Goal: Ask a question

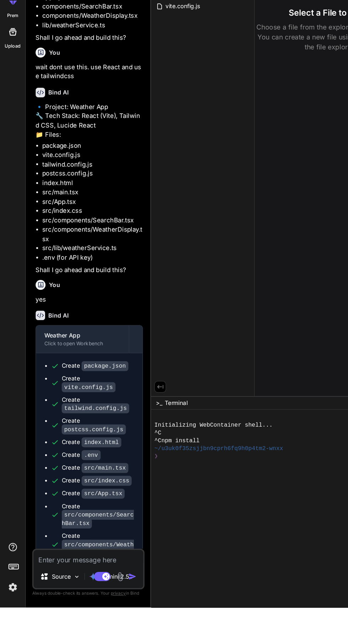
click at [154, 503] on div at bounding box center [236, 499] width 206 height 7
type textarea "x"
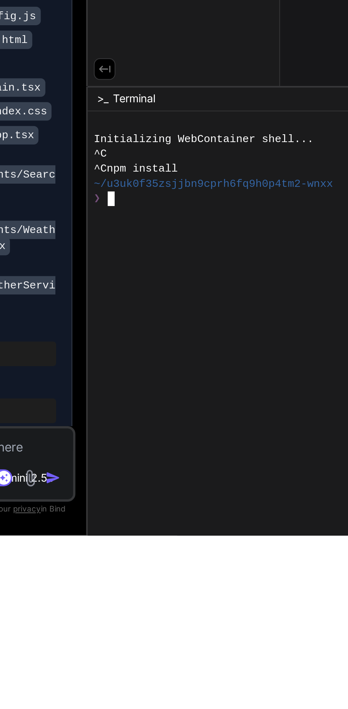
scroll to position [0, 12]
type textarea "ndsss"
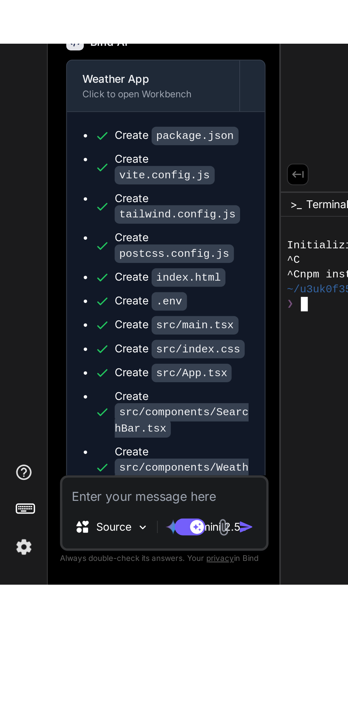
scroll to position [195, 0]
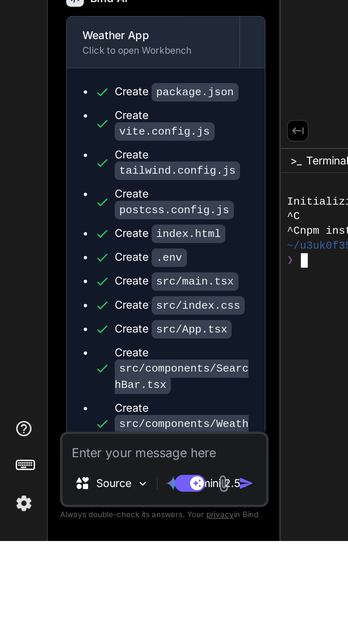
click at [47, 586] on textarea at bounding box center [76, 579] width 94 height 13
type textarea "x"
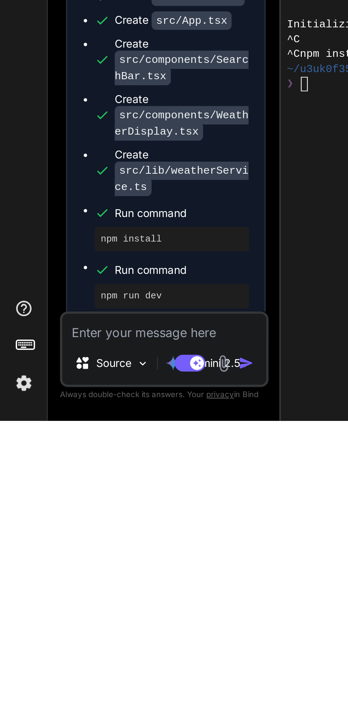
scroll to position [0, 0]
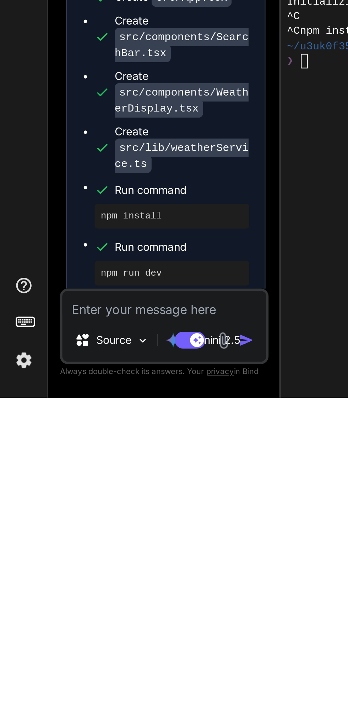
type textarea "c"
type textarea "x"
type textarea "ca"
type textarea "x"
type textarea "can"
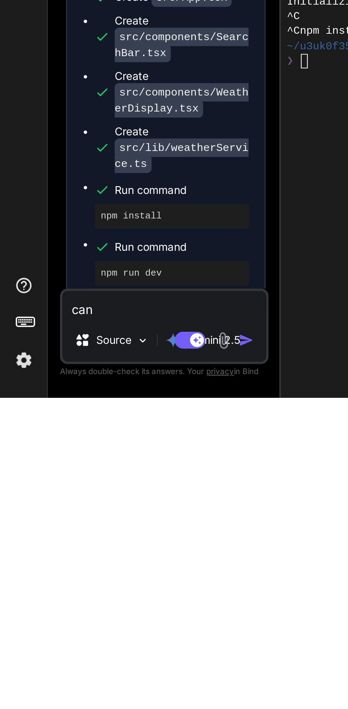
type textarea "x"
type textarea "can"
type textarea "x"
type textarea "can y"
type textarea "x"
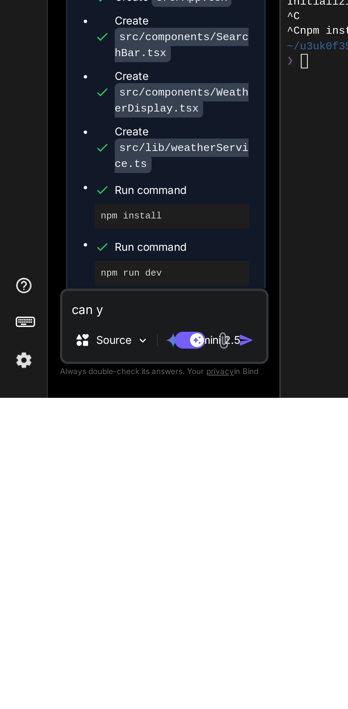
type textarea "can yo"
type textarea "x"
type textarea "can you"
type textarea "x"
type textarea "can you"
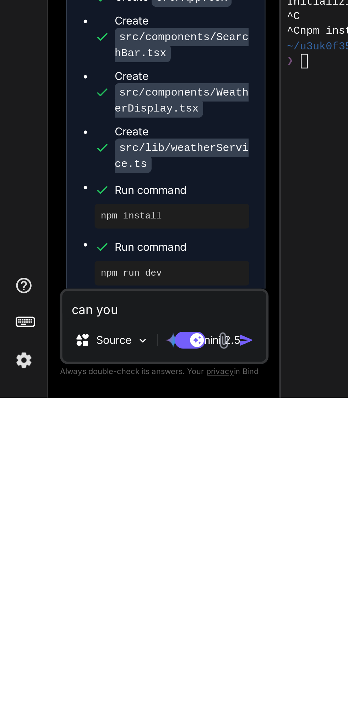
type textarea "x"
type textarea "can you r"
type textarea "x"
type textarea "can you ru"
type textarea "x"
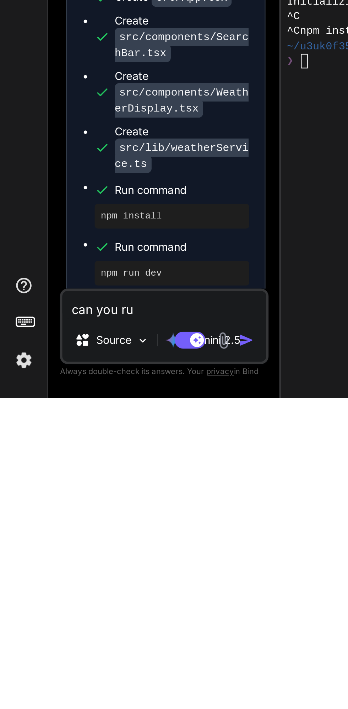
type textarea "can you run"
type textarea "x"
type textarea "can you run"
type textarea "x"
type textarea "can you run t"
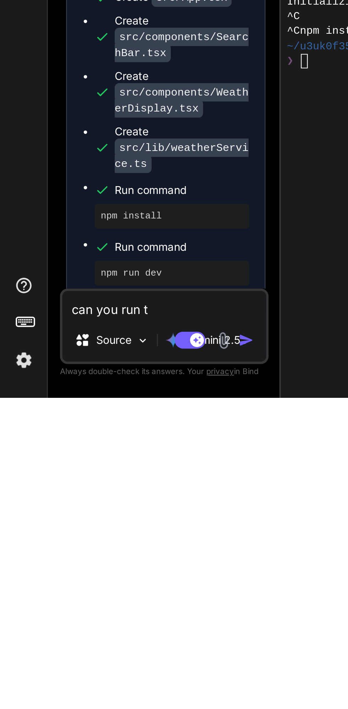
type textarea "x"
type textarea "can you run th"
type textarea "x"
type textarea "can you run the"
type textarea "x"
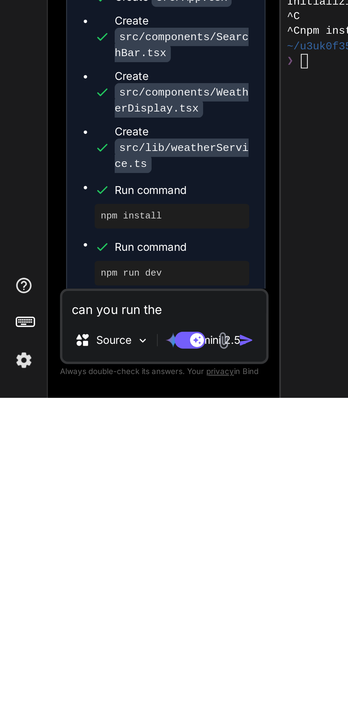
type textarea "can you run the"
type textarea "x"
type textarea "can you run the n"
type textarea "x"
type textarea "can you run the np"
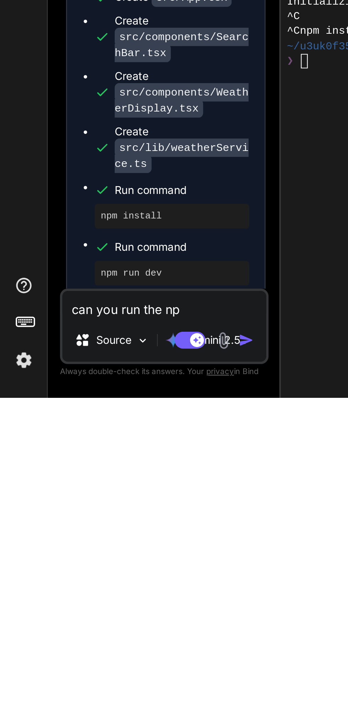
type textarea "x"
type textarea "can you run the npm"
type textarea "x"
type textarea "can you run the npm"
type textarea "x"
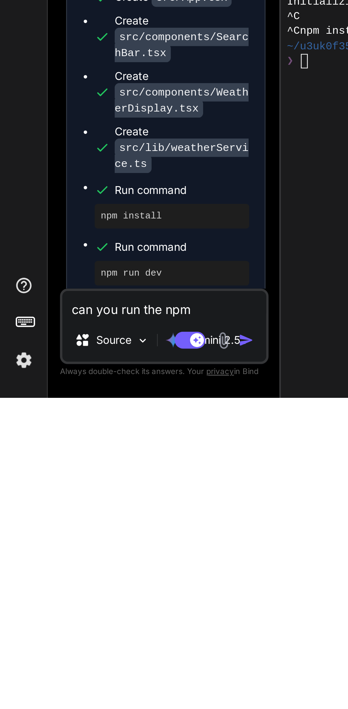
type textarea "can you run the npm r"
type textarea "x"
type textarea "can you run the npm ru"
type textarea "x"
type textarea "can you run the npm run"
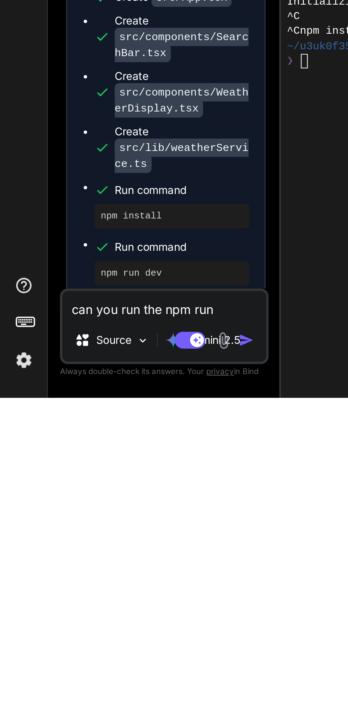
type textarea "x"
type textarea "can you run the npm run"
type textarea "x"
type textarea "can you run the npm run d"
type textarea "x"
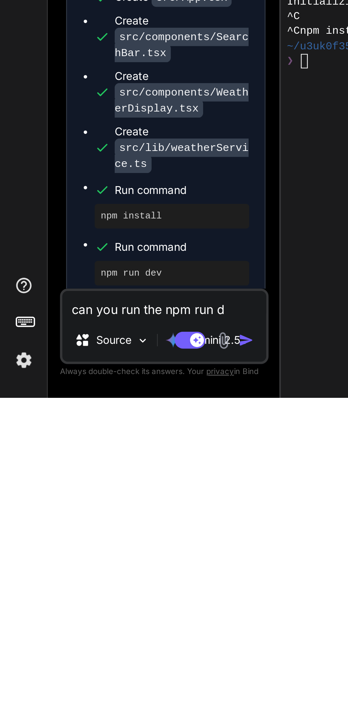
type textarea "can you run the npm run de"
type textarea "x"
type textarea "can you run the npm run dev"
type textarea "x"
type textarea "can you run the npm run dev"
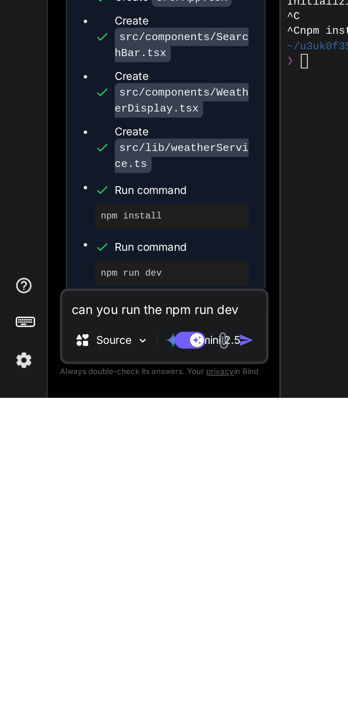
type textarea "x"
type textarea "can you run the npm run dev c"
type textarea "x"
type textarea "can you run the npm run dev co"
type textarea "x"
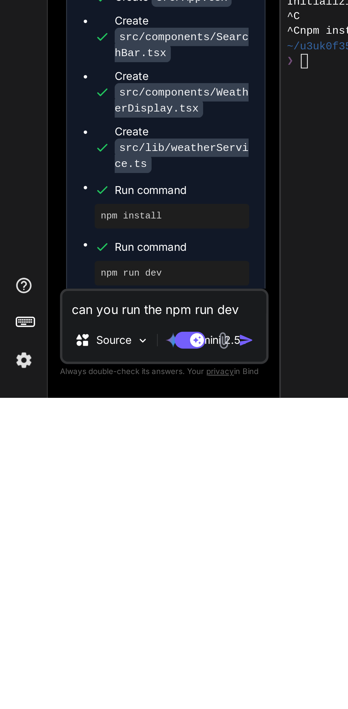
type textarea "can you run the npm run dev com"
type textarea "x"
type textarea "can you run the npm run dev comm"
type textarea "x"
type textarea "can you run the npm run dev comma"
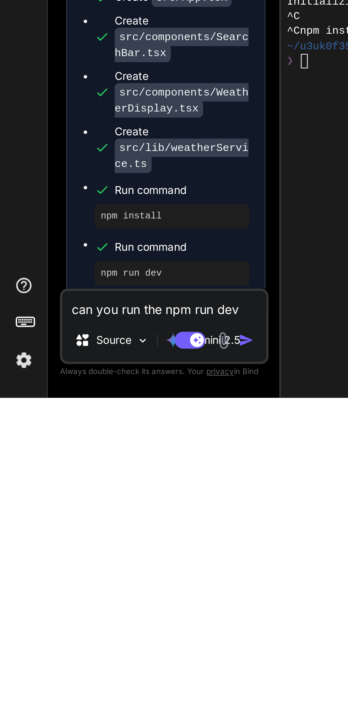
type textarea "x"
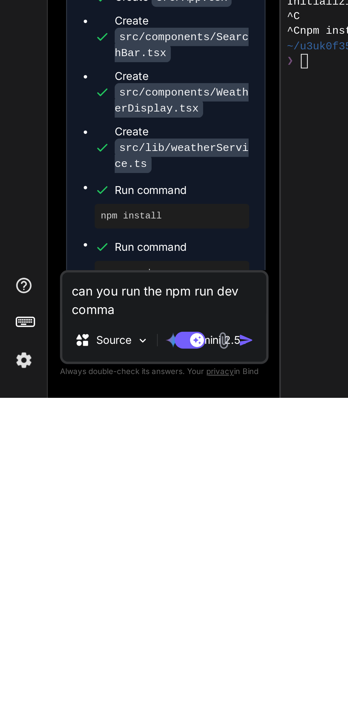
type textarea "can you run the npm run dev comman"
type textarea "x"
type textarea "can you run the npm run dev command"
type textarea "x"
type textarea "can you run the npm run dev command"
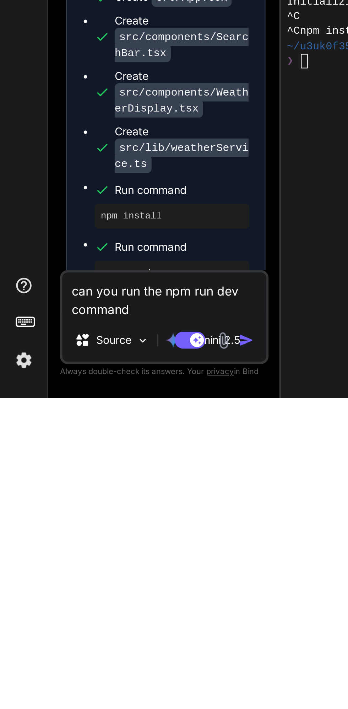
type textarea "x"
type textarea "can you run the npm run dev command a"
type textarea "x"
type textarea "can you run the npm run dev command ag"
type textarea "x"
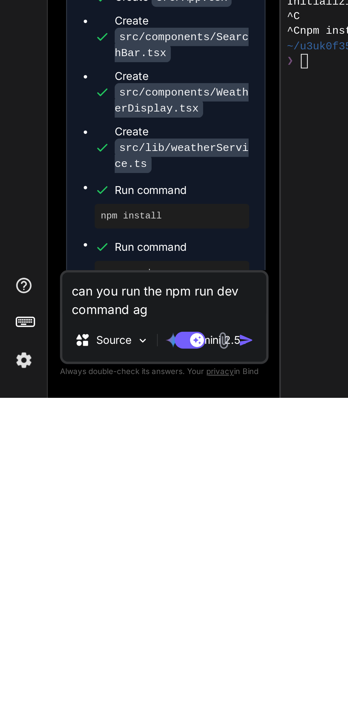
type textarea "can you run the npm run dev command aga"
type textarea "x"
type textarea "can you run the npm run dev command agai"
type textarea "x"
type textarea "can you run the npm run dev command again"
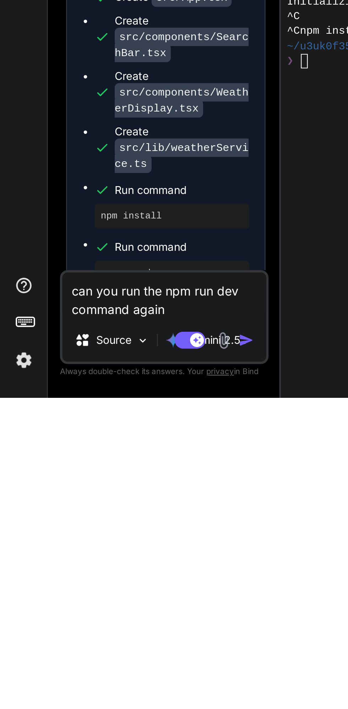
type textarea "x"
type textarea "can you run the npm run dev command again"
type textarea "x"
type textarea "can you run the npm run dev command again p"
type textarea "x"
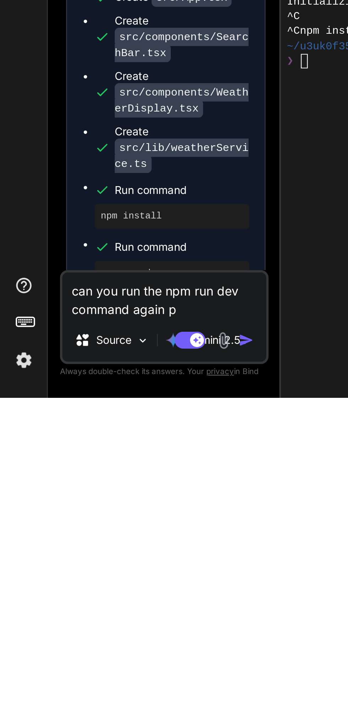
type textarea "can you run the npm run dev command again pl"
type textarea "x"
type textarea "can you run the npm run dev command again pls"
type textarea "x"
type textarea "can you run the npm run dev command again pls"
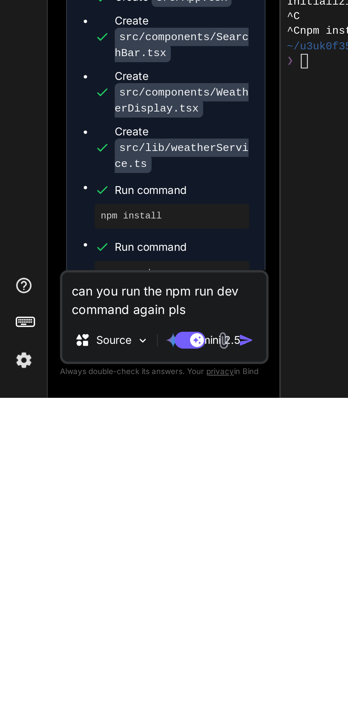
click at [113, 622] on img "button" at bounding box center [113, 682] width 7 height 7
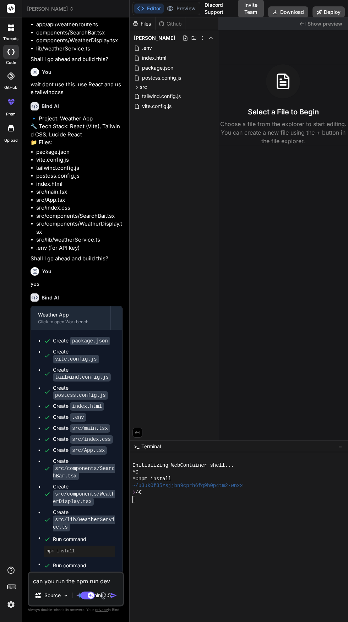
scroll to position [276, 0]
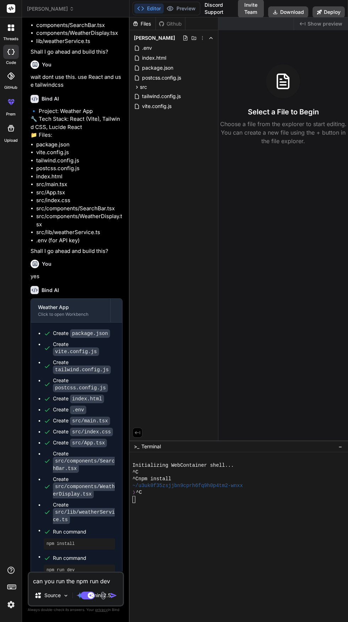
type textarea "x"
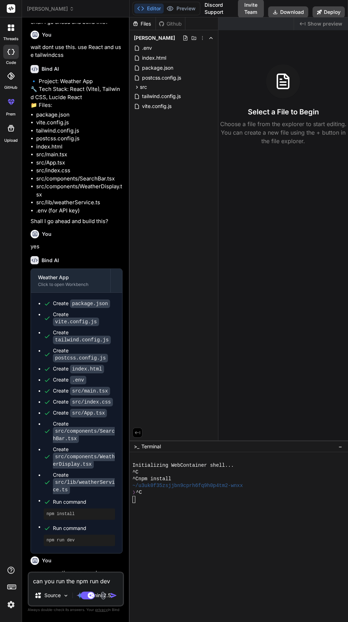
click at [57, 609] on div "Weather App" at bounding box center [70, 612] width 65 height 7
click at [147, 85] on div "src" at bounding box center [174, 87] width 83 height 9
